Goal: Information Seeking & Learning: Find specific fact

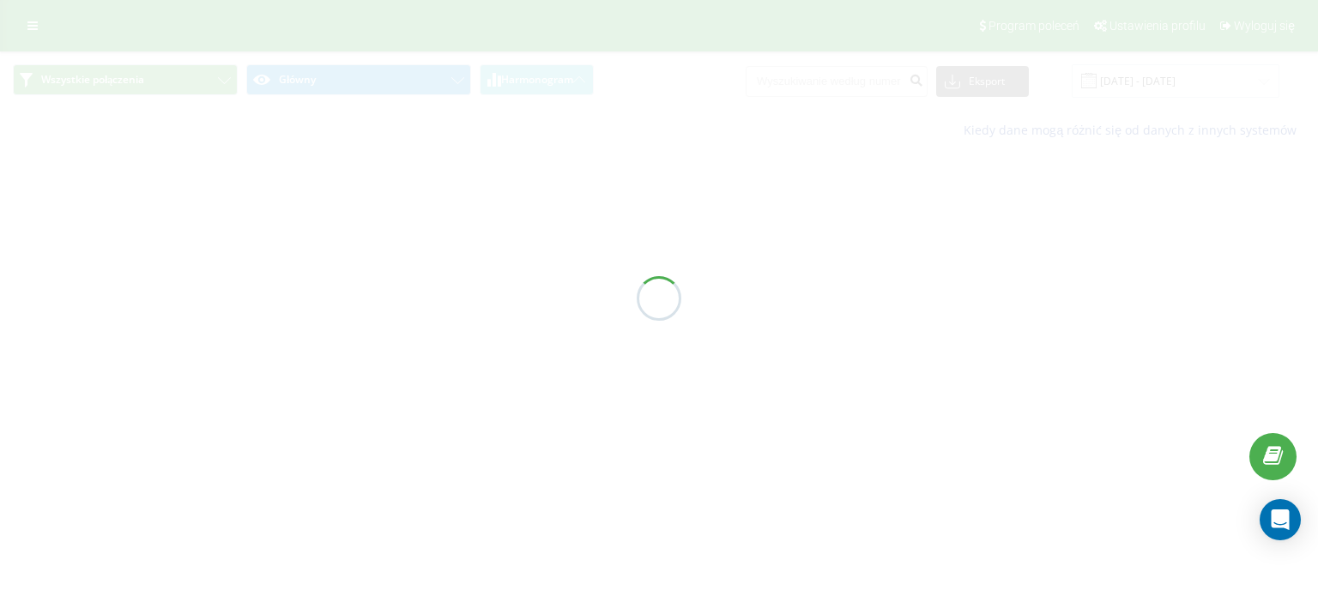
click at [759, 39] on div at bounding box center [659, 298] width 1318 height 596
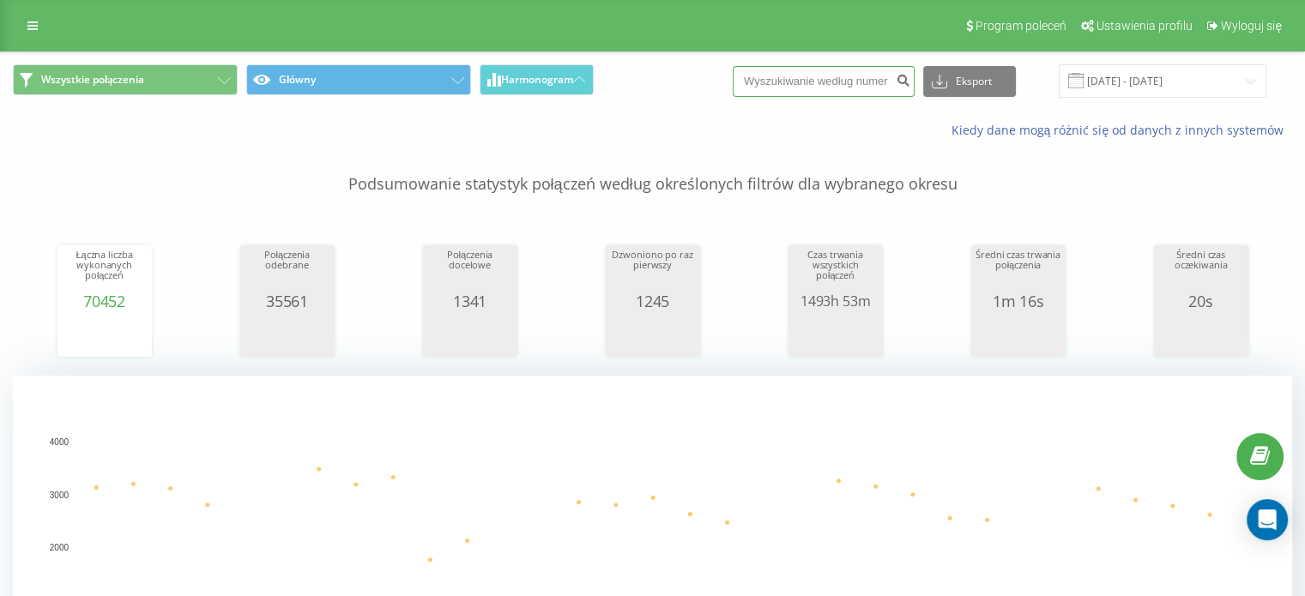
click at [838, 82] on input at bounding box center [824, 81] width 182 height 31
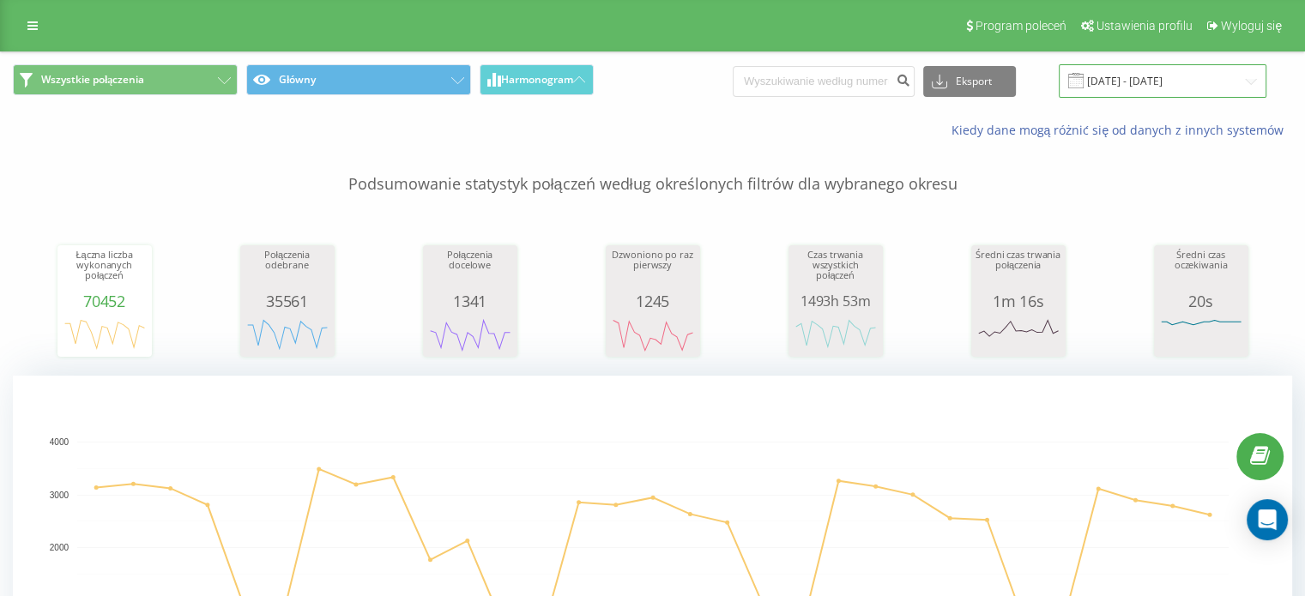
click at [1177, 74] on input "22.04.2025 - 22.05.2025" at bounding box center [1163, 80] width 208 height 33
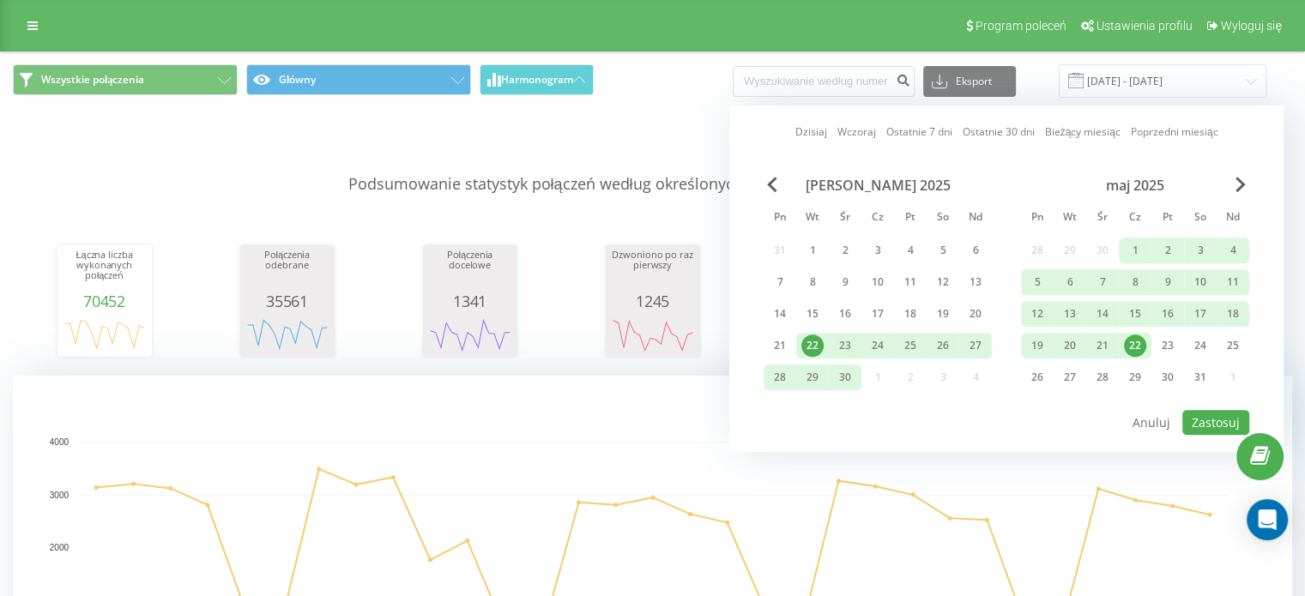
click at [945, 132] on link "Ostatnie 7 dni" at bounding box center [919, 132] width 66 height 16
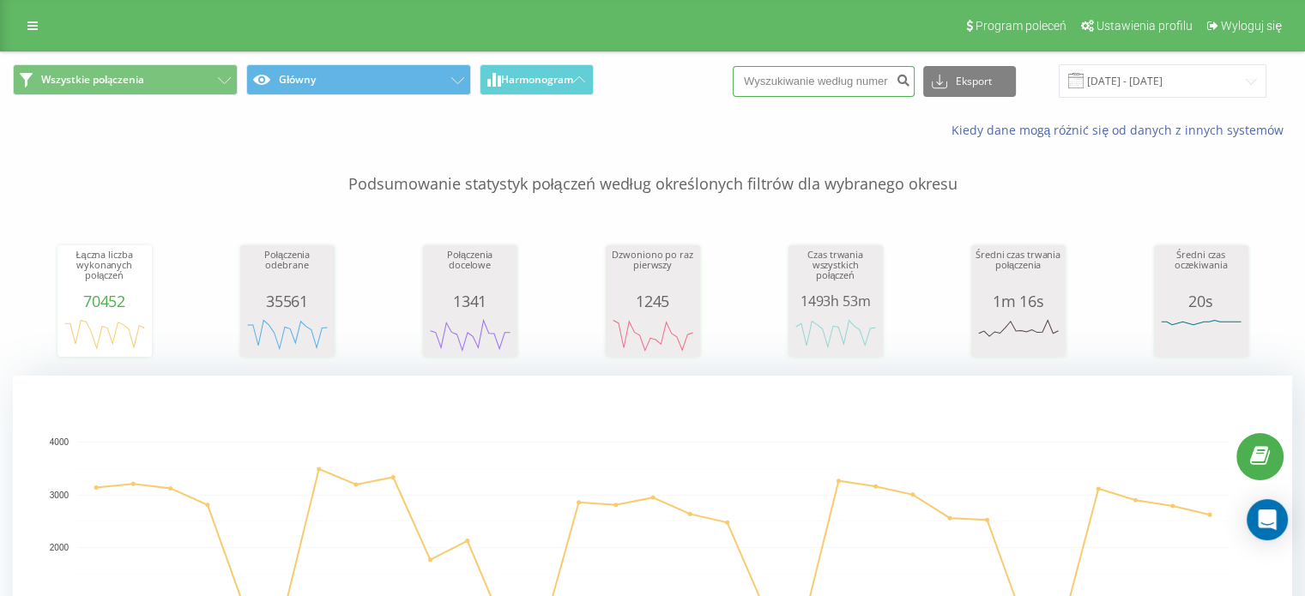
click at [829, 73] on input at bounding box center [824, 81] width 182 height 31
paste input "48739687147"
type input "48739687147"
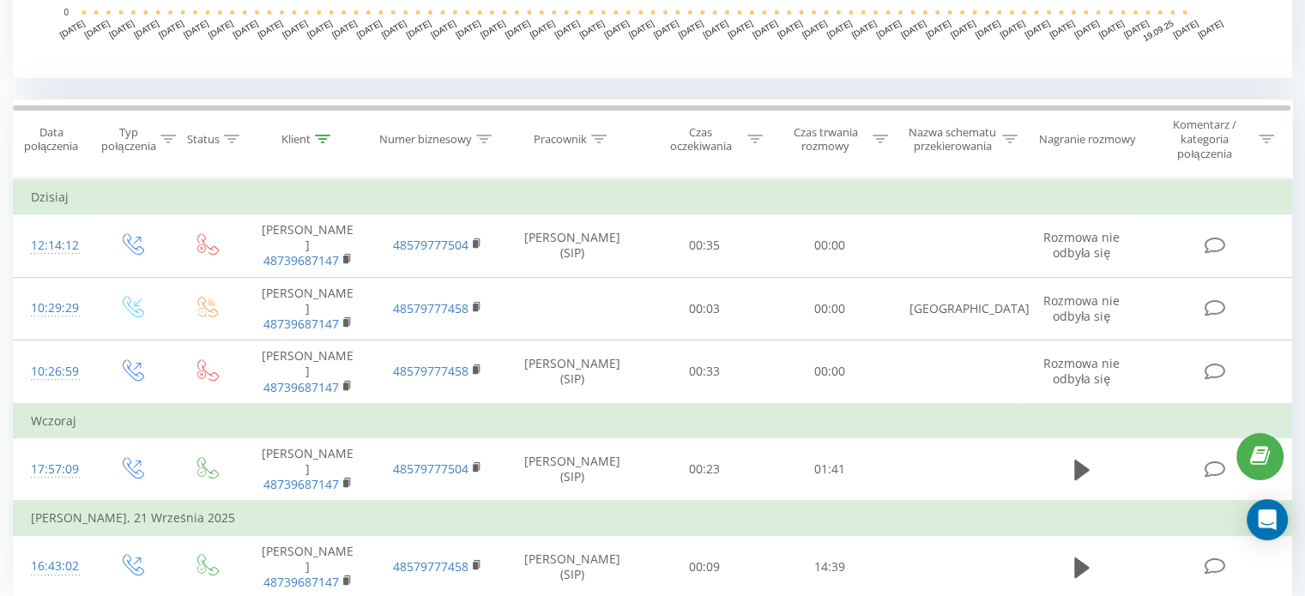
scroll to position [673, 0]
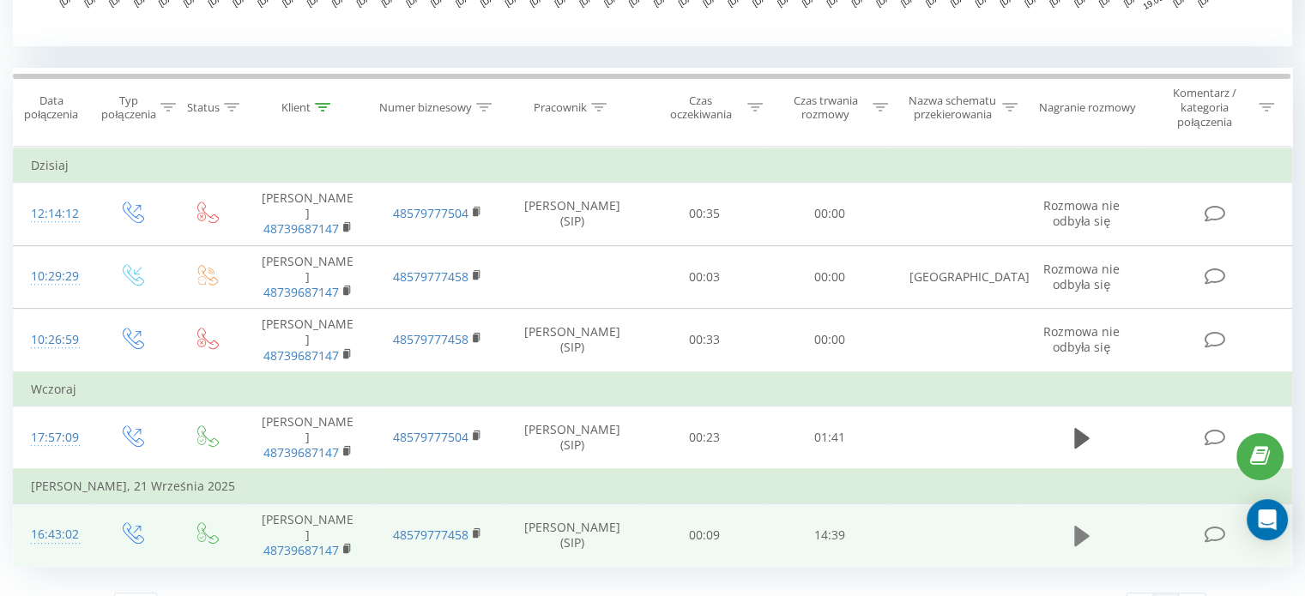
click at [1085, 526] on icon at bounding box center [1081, 536] width 15 height 21
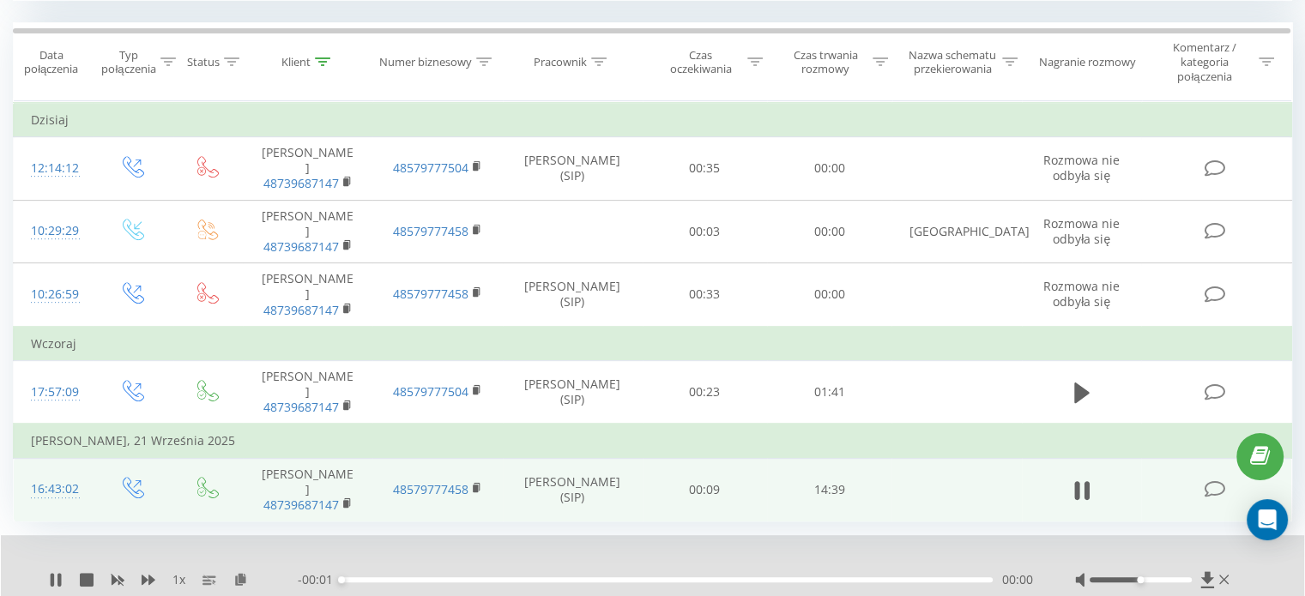
scroll to position [738, 0]
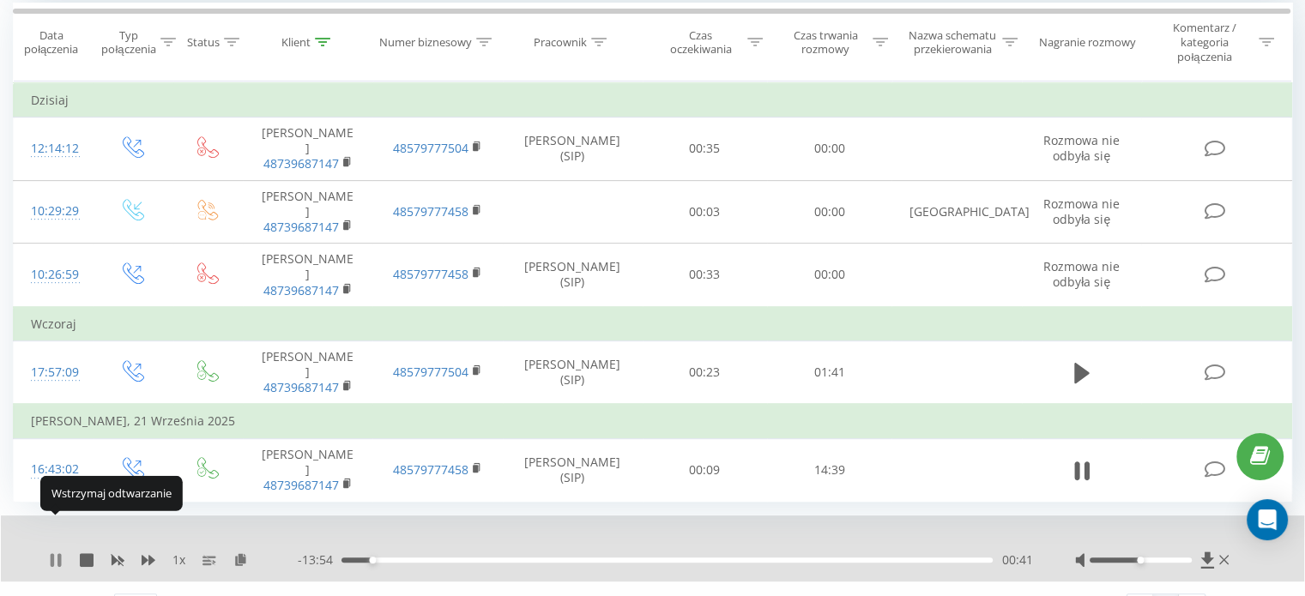
click at [57, 554] on icon at bounding box center [56, 561] width 14 height 14
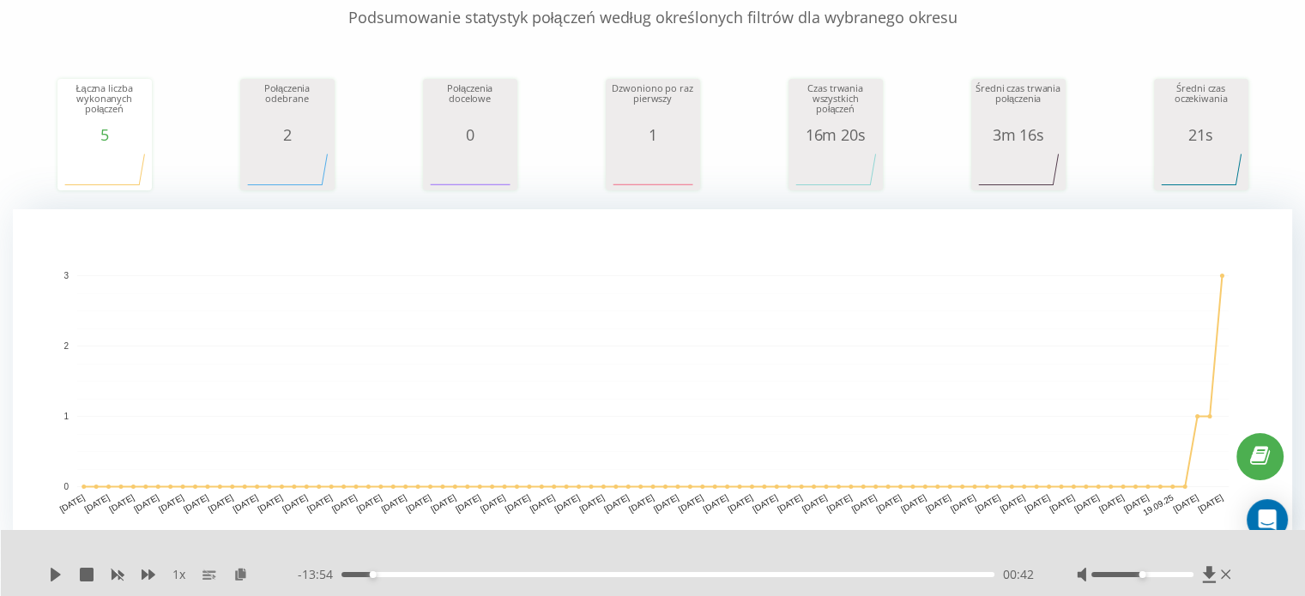
scroll to position [172, 0]
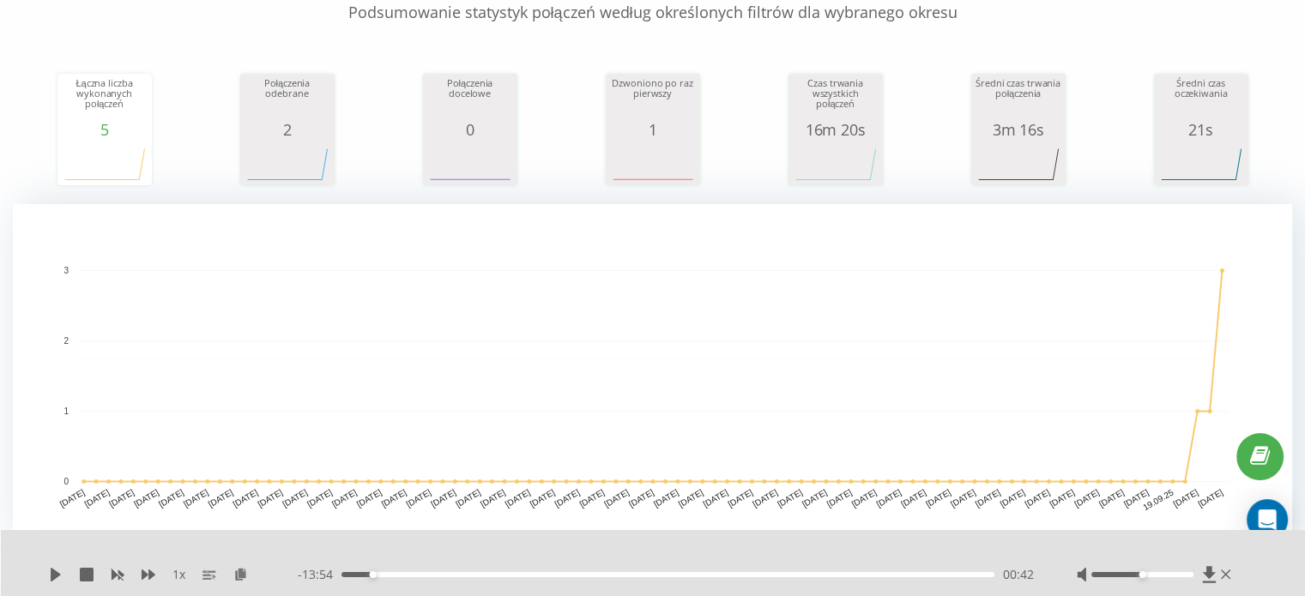
click at [48, 572] on div "1 x - 13:54 00:42 00:42" at bounding box center [653, 563] width 1305 height 66
click at [51, 573] on icon at bounding box center [56, 575] width 10 height 14
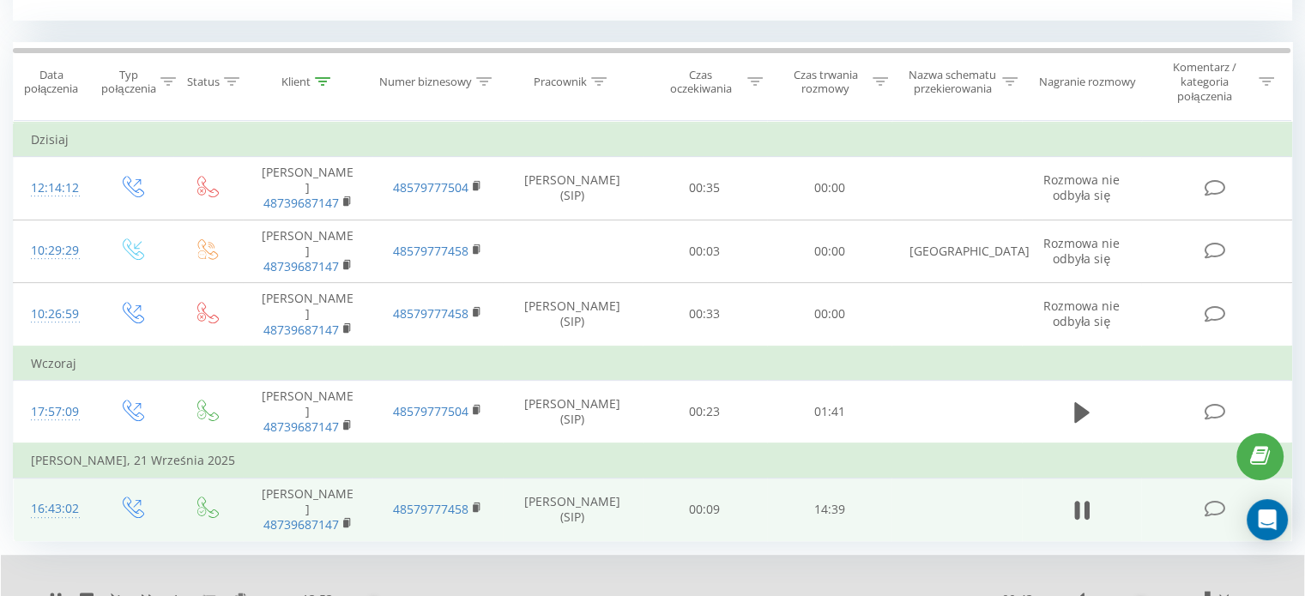
scroll to position [738, 0]
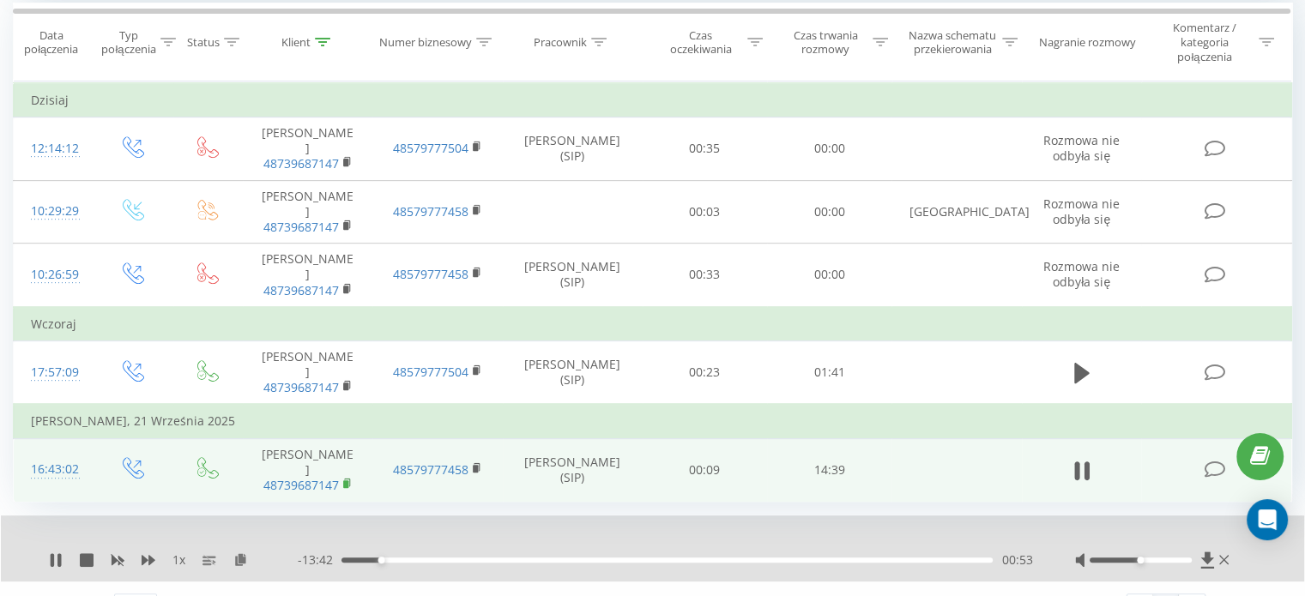
click at [343, 481] on rect at bounding box center [345, 485] width 5 height 8
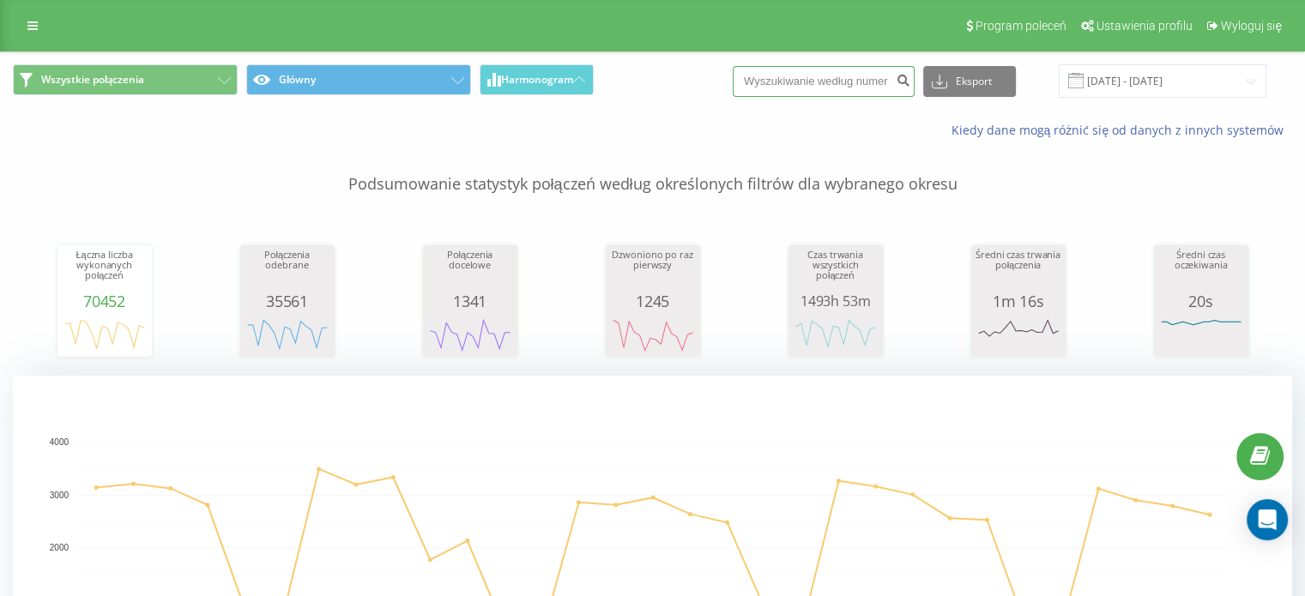
click at [836, 93] on input at bounding box center [824, 81] width 182 height 31
paste input "48739687147"
type input "48739687147"
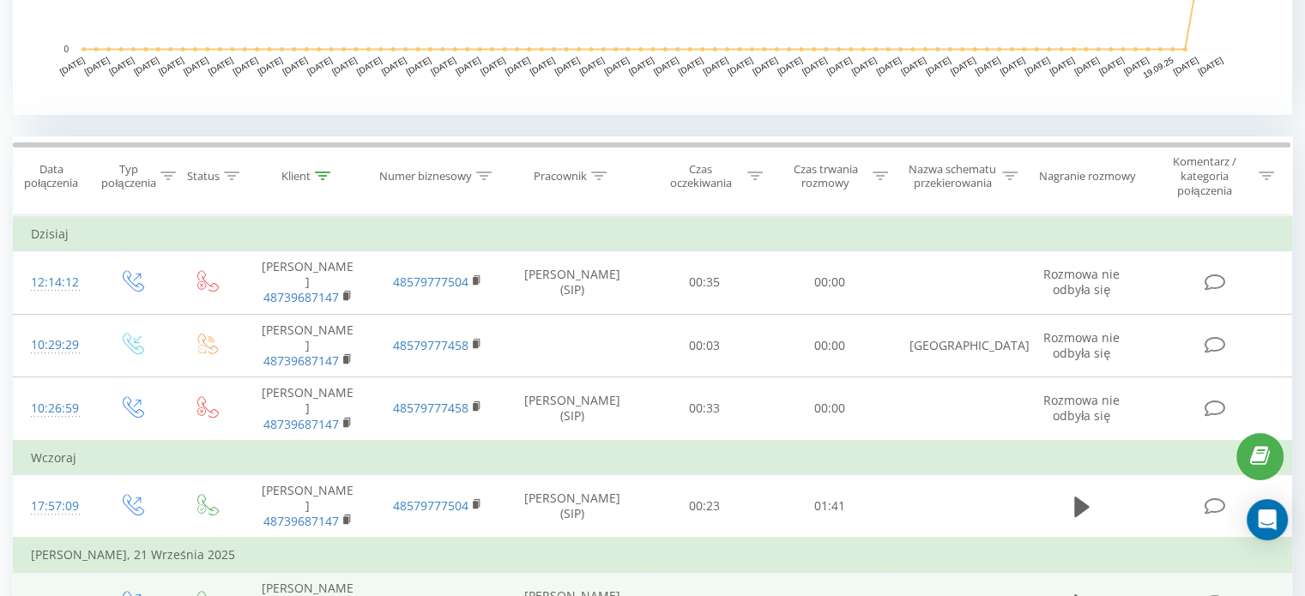
scroll to position [673, 0]
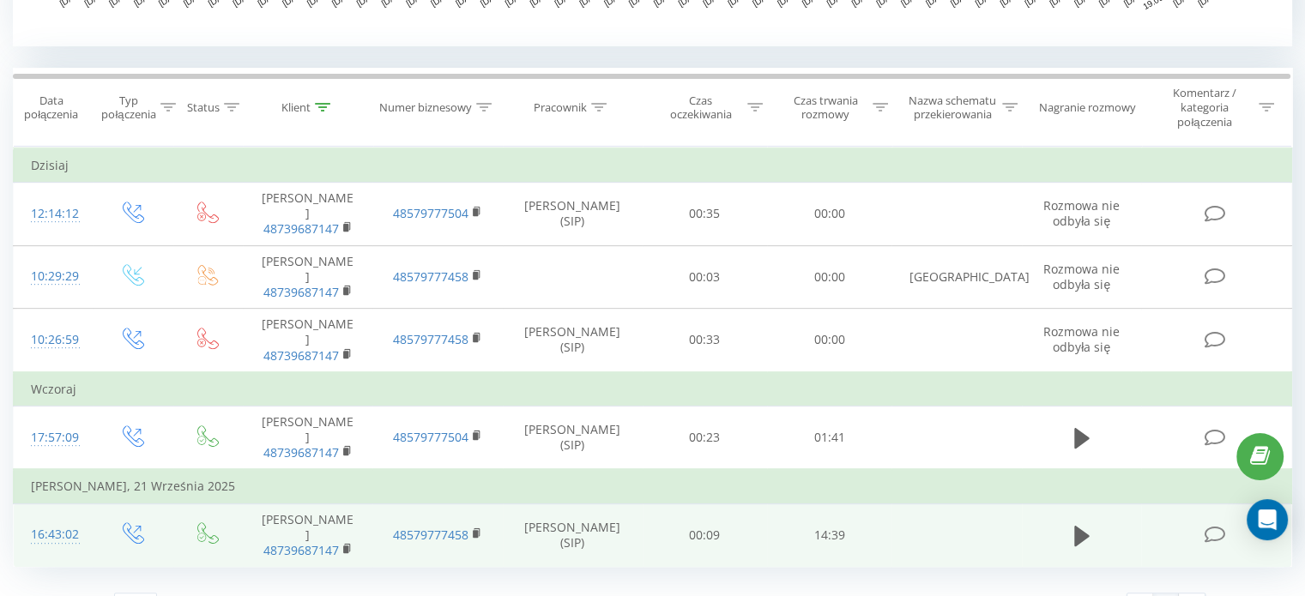
drag, startPoint x: 620, startPoint y: 482, endPoint x: 556, endPoint y: 478, distance: 64.5
click at [556, 504] on td "[PERSON_NAME] (SIP)" at bounding box center [573, 536] width 140 height 64
drag, startPoint x: 554, startPoint y: 466, endPoint x: 593, endPoint y: 483, distance: 43.0
click at [593, 504] on td "[PERSON_NAME] (SIP)" at bounding box center [573, 536] width 140 height 64
copy td "[PERSON_NAME]"
